Goal: Task Accomplishment & Management: Manage account settings

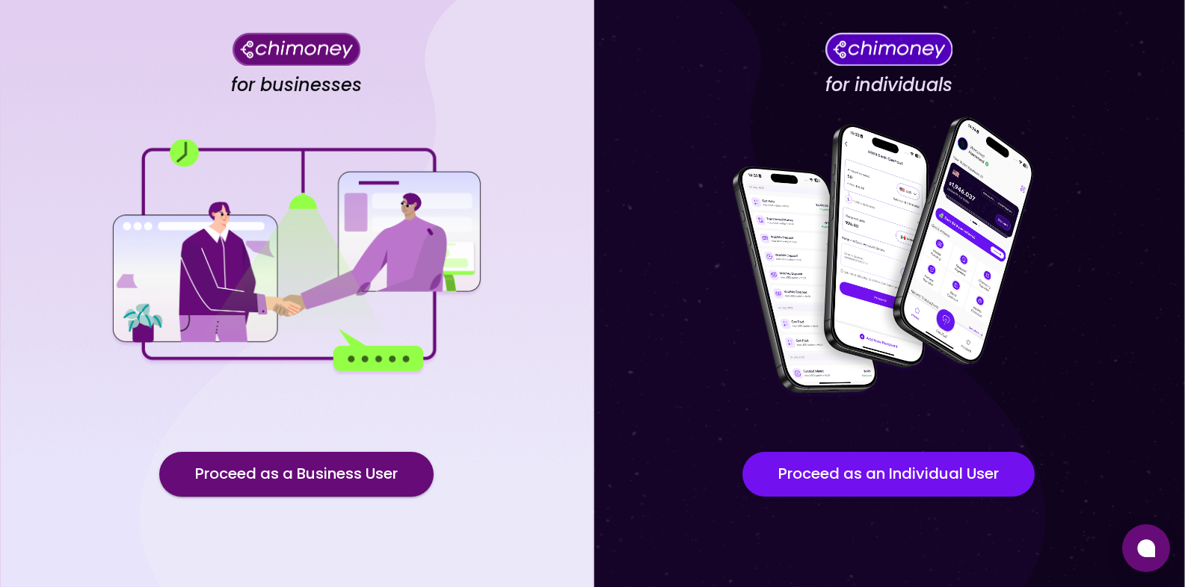
scroll to position [87, 0]
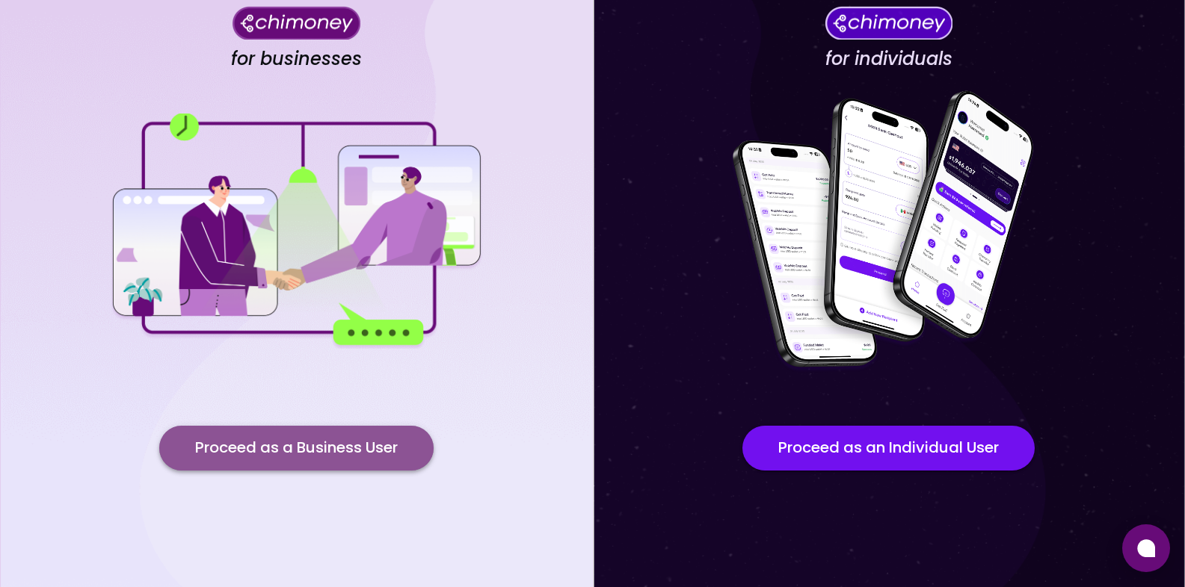
click at [342, 450] on button "Proceed as a Business User" at bounding box center [296, 448] width 274 height 45
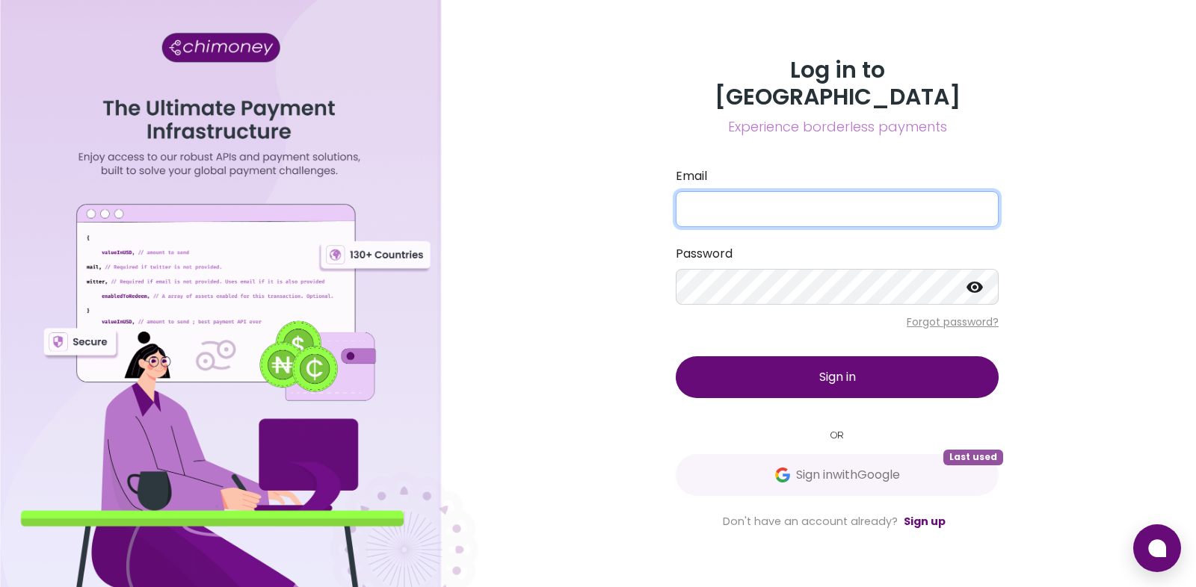
type input "[PERSON_NAME][EMAIL_ADDRESS][DOMAIN_NAME]"
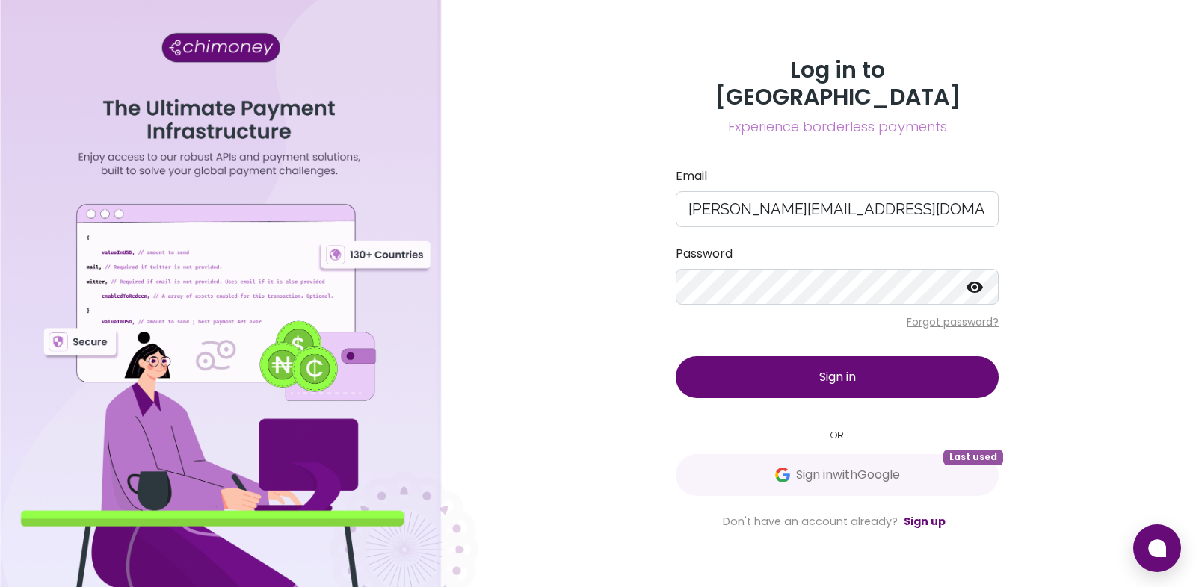
click at [811, 374] on button "Sign in" at bounding box center [837, 377] width 323 height 42
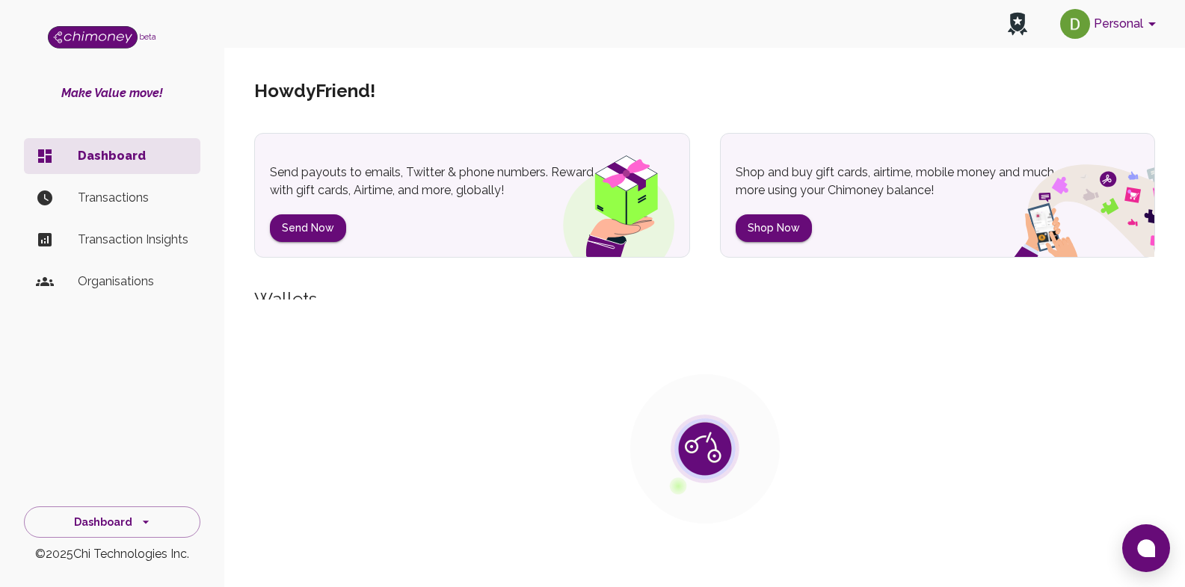
click at [1109, 37] on button "Personal" at bounding box center [1110, 23] width 113 height 39
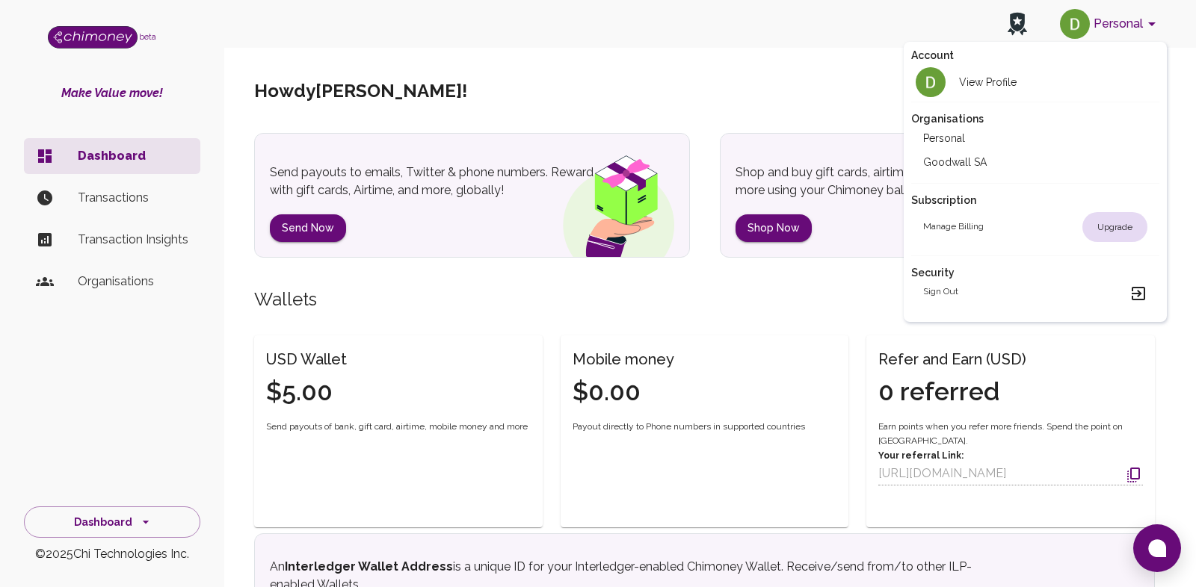
click at [969, 166] on li "Goodwall SA" at bounding box center [1035, 162] width 249 height 24
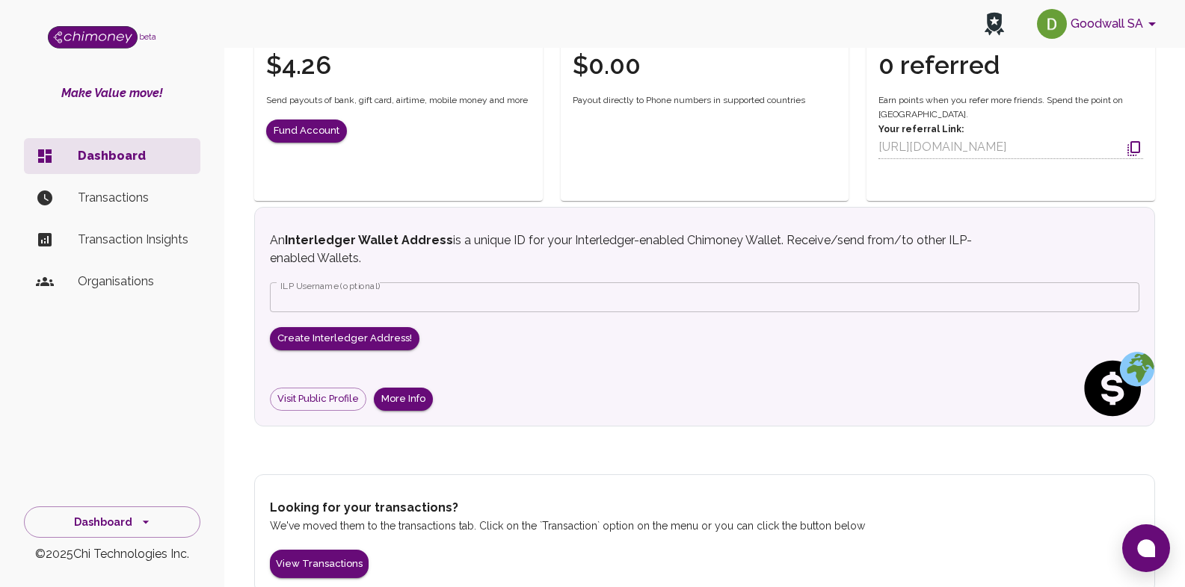
scroll to position [351, 0]
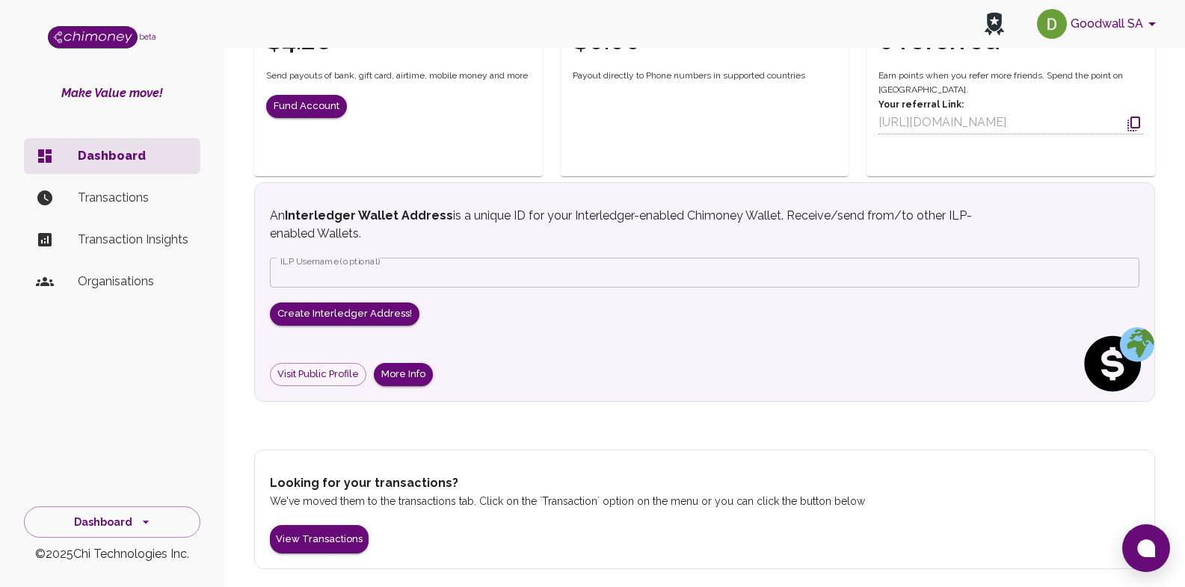
click at [146, 206] on p "Transactions" at bounding box center [133, 198] width 111 height 18
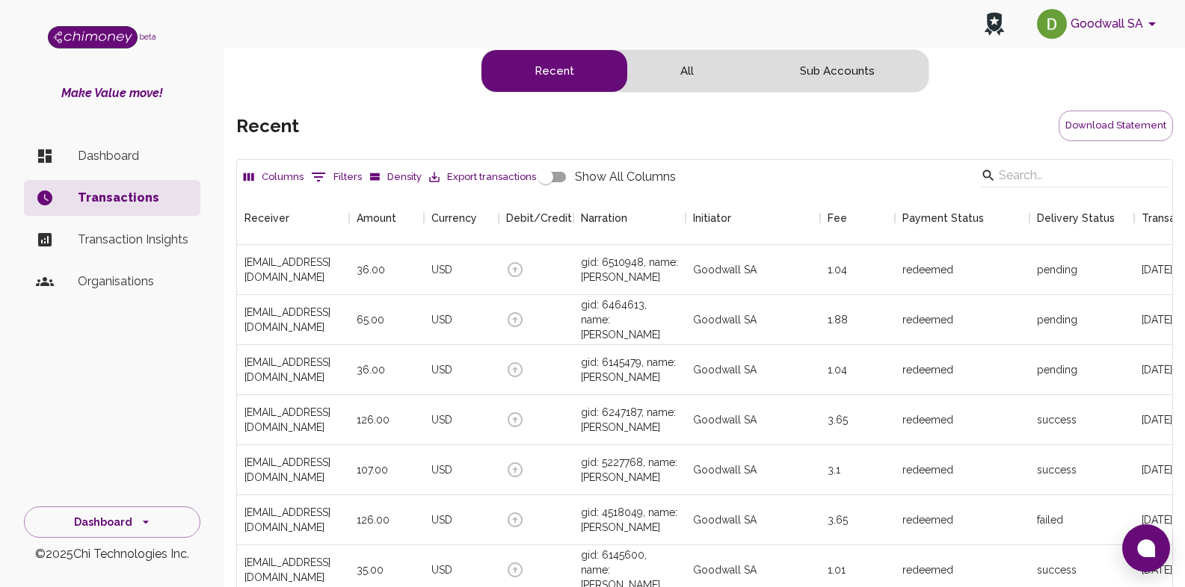
scroll to position [555, 924]
click at [129, 166] on li "Dashboard" at bounding box center [112, 156] width 176 height 36
